Goal: Book appointment/travel/reservation

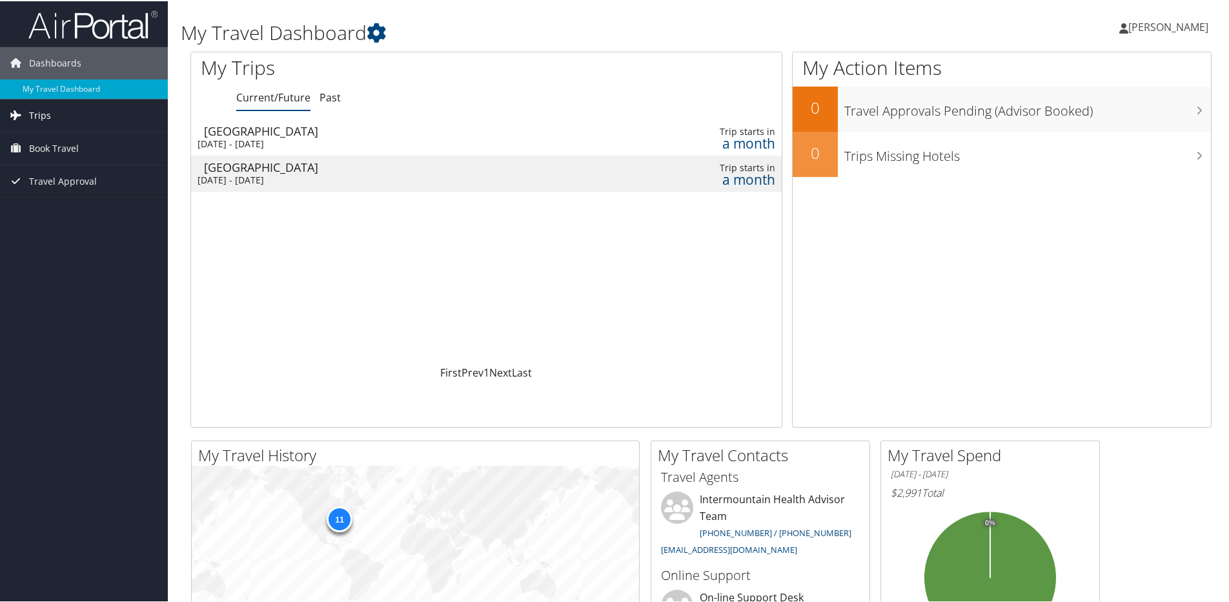
click at [56, 112] on link "Trips" at bounding box center [84, 114] width 168 height 32
click at [102, 137] on link "Current/Future Trips" at bounding box center [84, 139] width 168 height 19
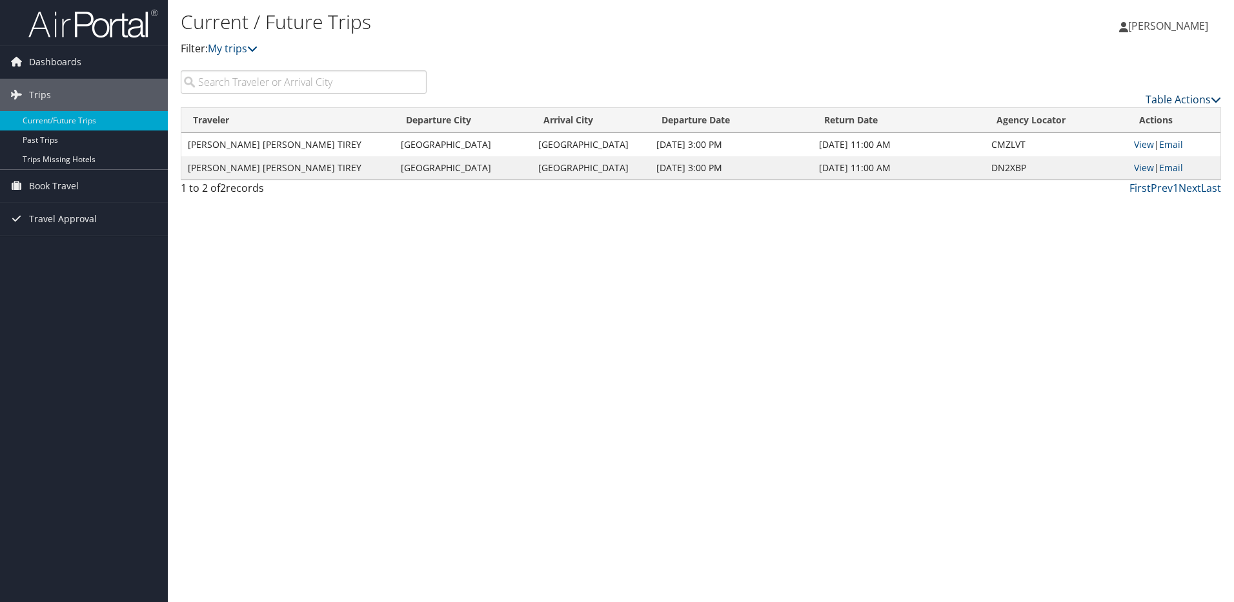
click at [1212, 97] on icon at bounding box center [1216, 99] width 10 height 10
click at [1072, 243] on div at bounding box center [617, 301] width 1234 height 602
click at [72, 187] on span "Book Travel" at bounding box center [54, 186] width 50 height 32
click at [80, 252] on link "Book/Manage Online Trips" at bounding box center [84, 250] width 168 height 19
